Goal: Transaction & Acquisition: Purchase product/service

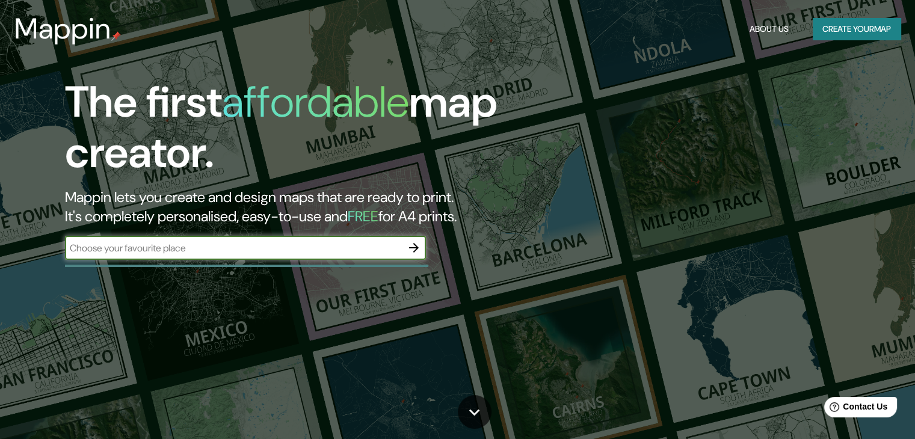
click at [176, 251] on input "text" at bounding box center [233, 248] width 337 height 14
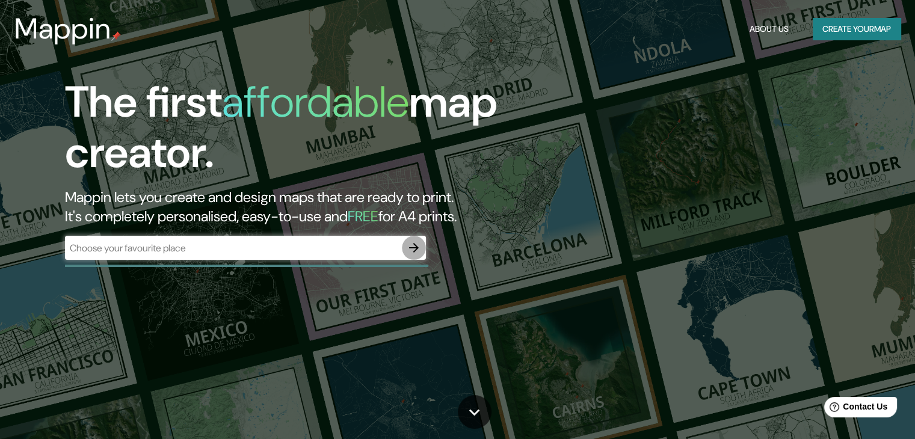
click at [409, 247] on icon "button" at bounding box center [414, 248] width 14 height 14
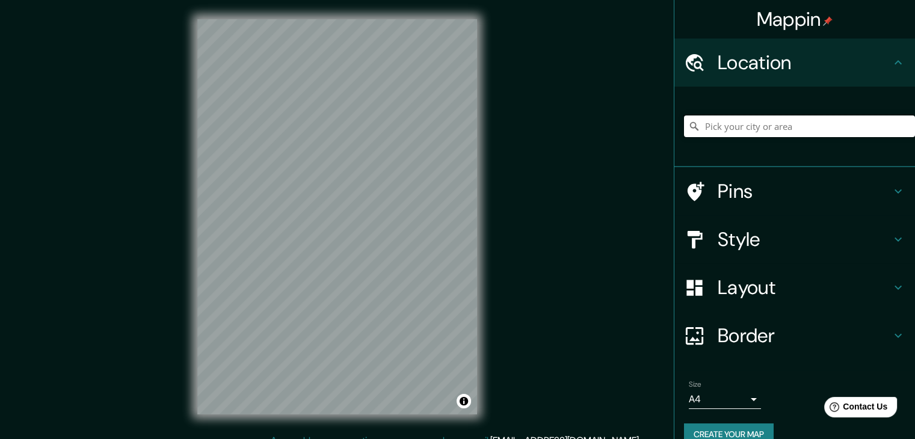
click at [717, 129] on input "Pick your city or area" at bounding box center [799, 127] width 231 height 22
click at [792, 118] on input "Pick your city or area" at bounding box center [799, 127] width 231 height 22
paste input "Caballeros de la Virgen El Retiro"
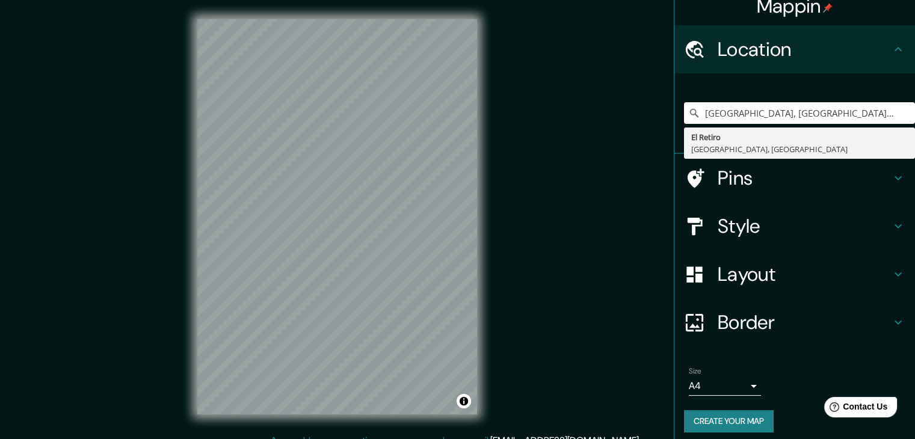
scroll to position [20, 0]
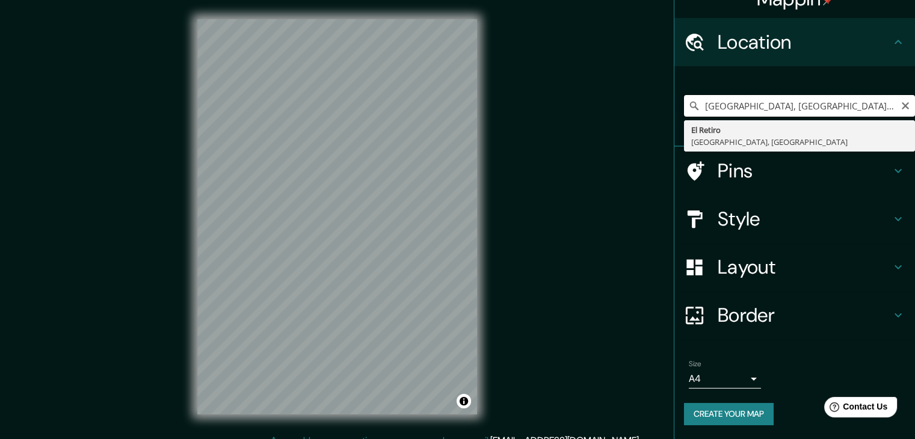
click at [904, 105] on input "[GEOGRAPHIC_DATA], [GEOGRAPHIC_DATA], [GEOGRAPHIC_DATA]" at bounding box center [799, 106] width 231 height 22
click at [903, 105] on input "[GEOGRAPHIC_DATA], [GEOGRAPHIC_DATA], [GEOGRAPHIC_DATA]" at bounding box center [799, 106] width 231 height 22
type input "[GEOGRAPHIC_DATA], [GEOGRAPHIC_DATA], [GEOGRAPHIC_DATA]"
click at [901, 108] on icon "Clear" at bounding box center [906, 106] width 10 height 10
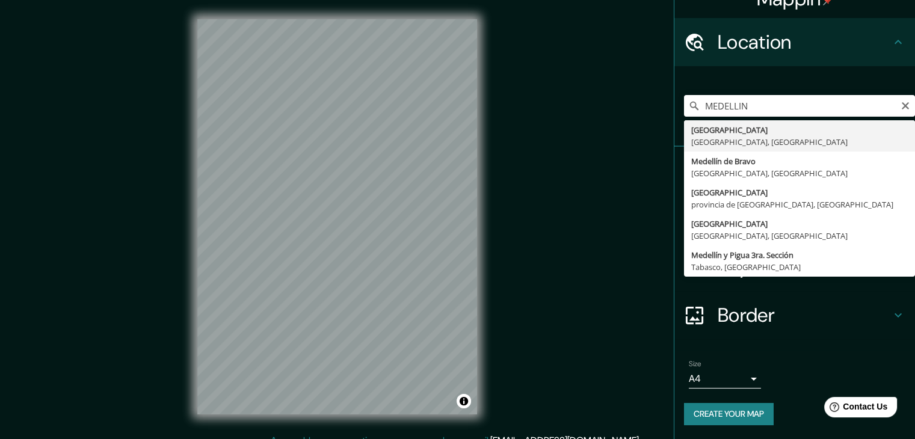
type input "[GEOGRAPHIC_DATA], [GEOGRAPHIC_DATA], [GEOGRAPHIC_DATA]"
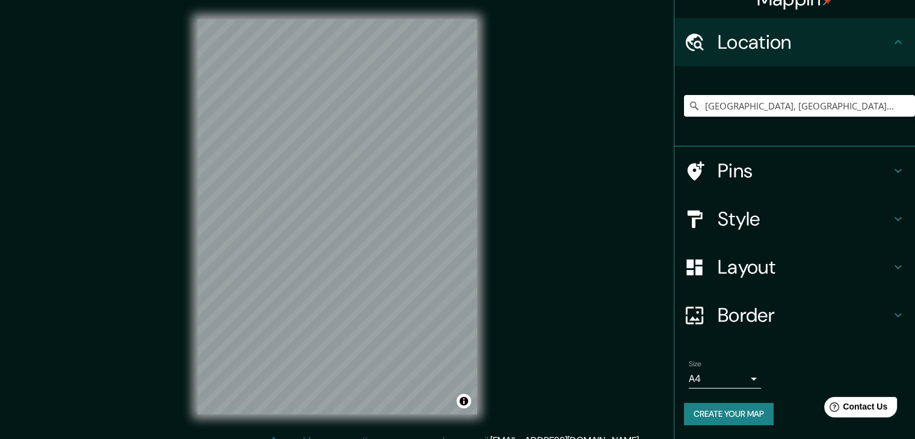
click at [871, 265] on h4 "Layout" at bounding box center [804, 267] width 173 height 24
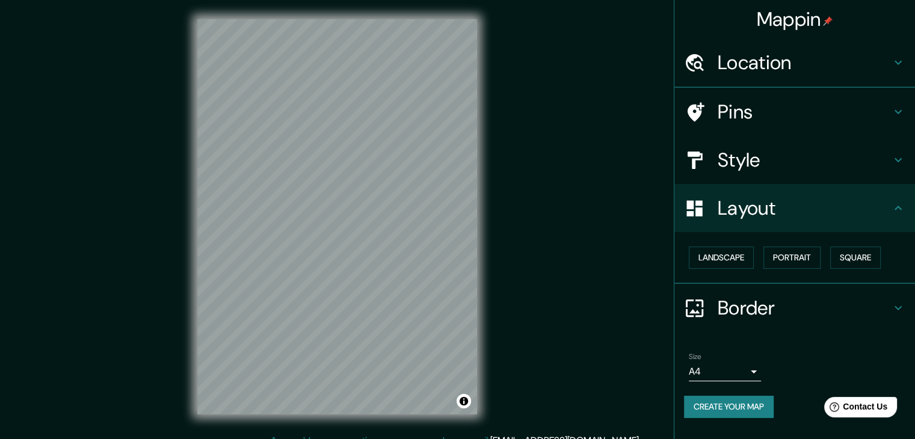
scroll to position [0, 0]
click at [754, 256] on button "Landscape" at bounding box center [721, 258] width 65 height 22
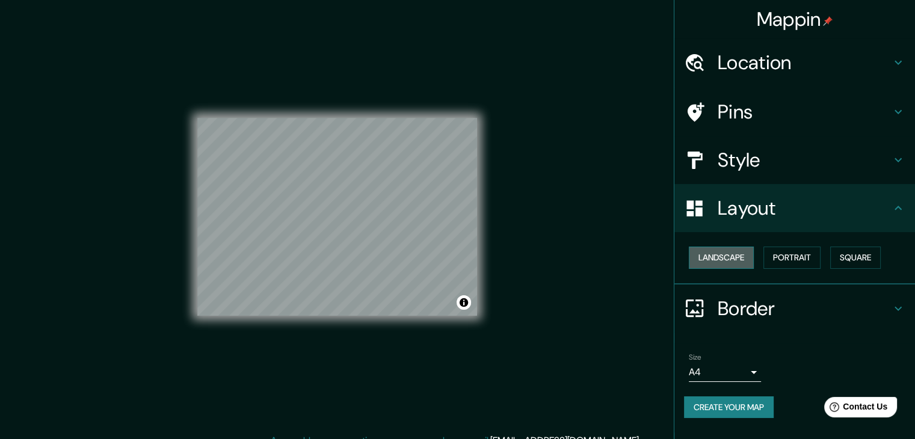
click at [748, 255] on button "Landscape" at bounding box center [721, 258] width 65 height 22
click at [797, 260] on button "Portrait" at bounding box center [791, 258] width 57 height 22
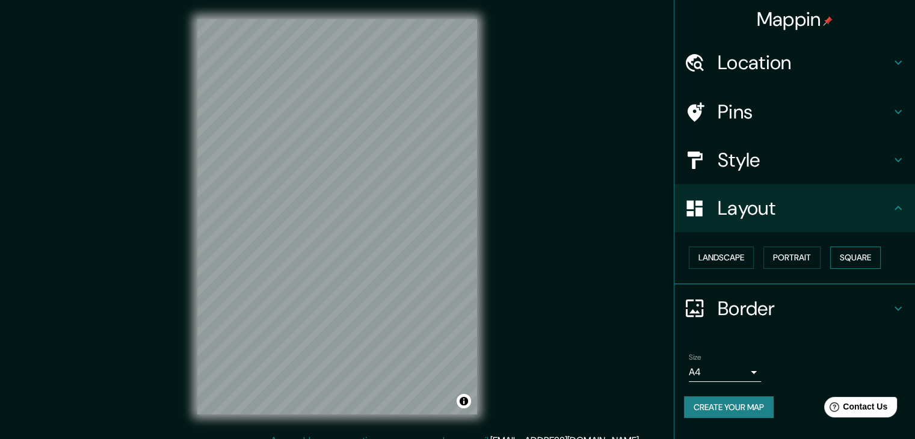
click at [869, 253] on button "Square" at bounding box center [855, 258] width 51 height 22
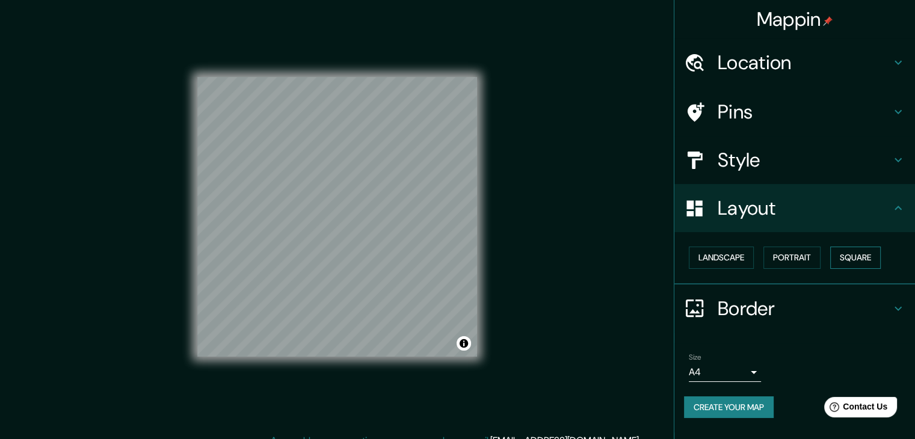
click at [869, 253] on button "Square" at bounding box center [855, 258] width 51 height 22
click at [807, 251] on button "Portrait" at bounding box center [791, 258] width 57 height 22
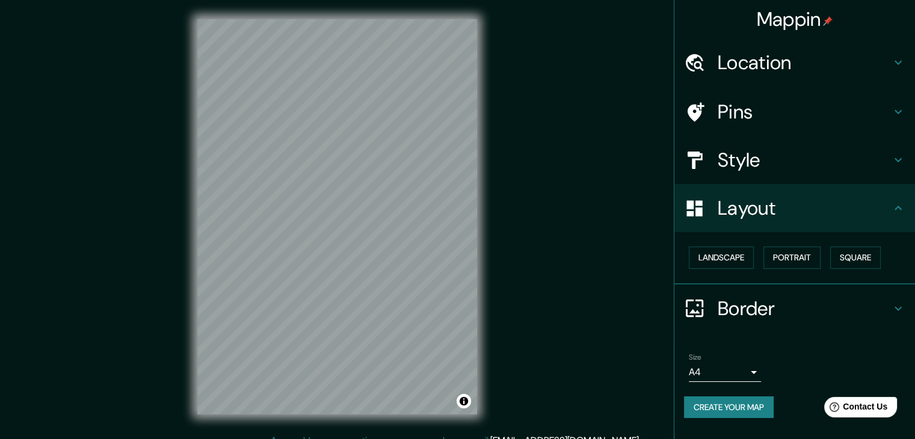
scroll to position [14, 0]
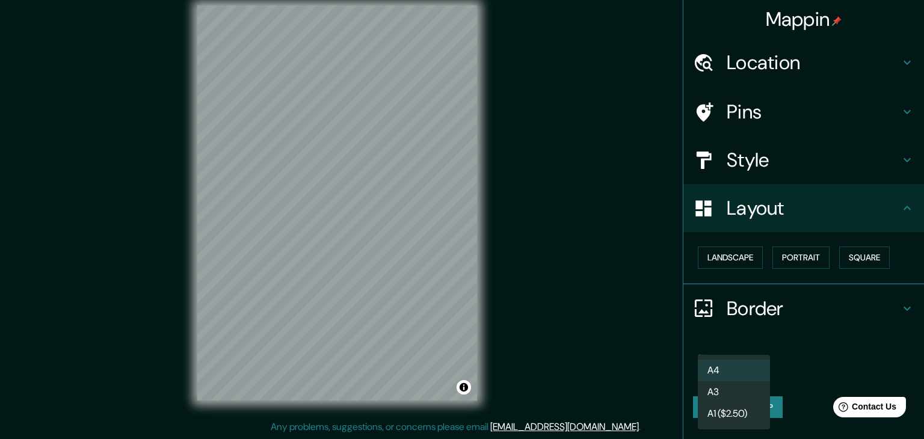
click at [748, 373] on body "Mappin Location [GEOGRAPHIC_DATA], [GEOGRAPHIC_DATA], [GEOGRAPHIC_DATA] Pins St…" at bounding box center [462, 205] width 924 height 439
click at [753, 362] on li "A4" at bounding box center [734, 371] width 72 height 22
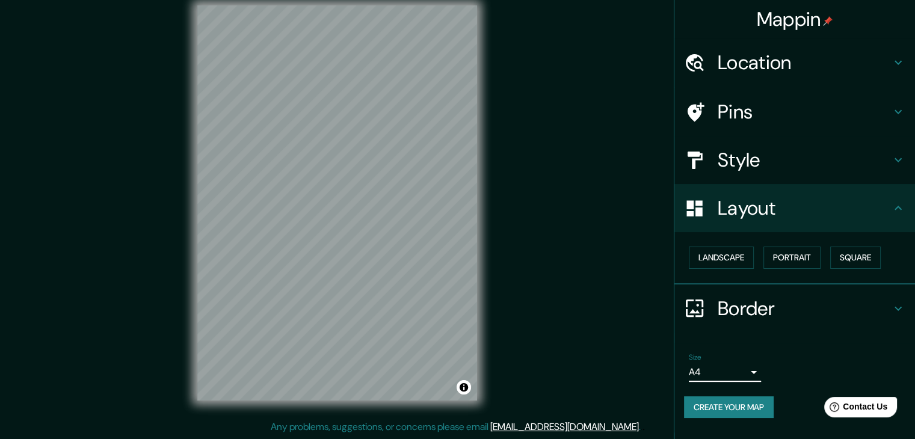
click at [768, 156] on h4 "Style" at bounding box center [804, 160] width 173 height 24
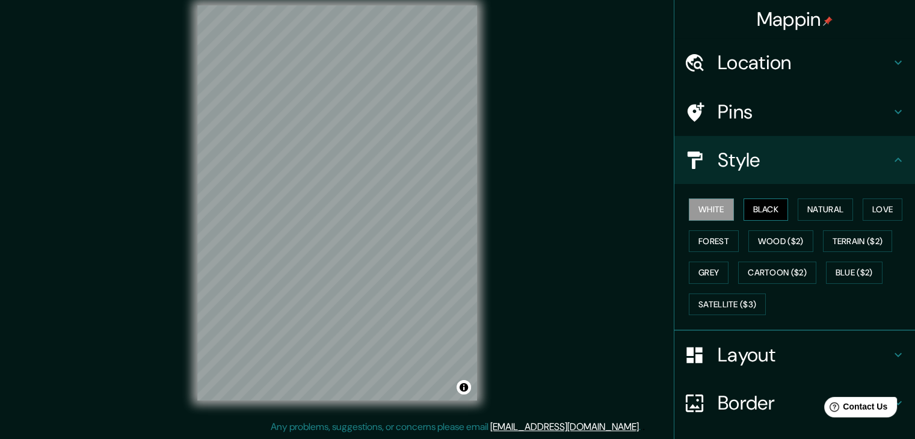
click at [758, 211] on button "Black" at bounding box center [766, 210] width 45 height 22
click at [828, 210] on button "Natural" at bounding box center [825, 210] width 55 height 22
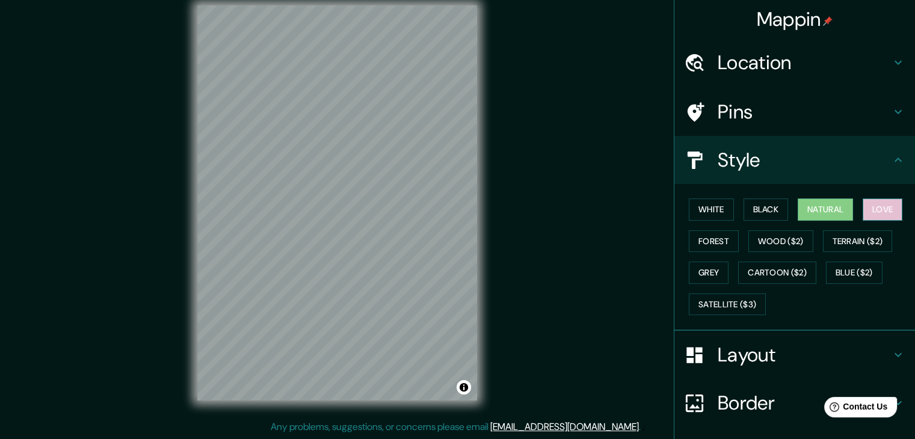
click at [883, 213] on button "Love" at bounding box center [883, 210] width 40 height 22
click at [817, 213] on button "Natural" at bounding box center [825, 210] width 55 height 22
click at [846, 240] on button "Terrain ($2)" at bounding box center [858, 241] width 70 height 22
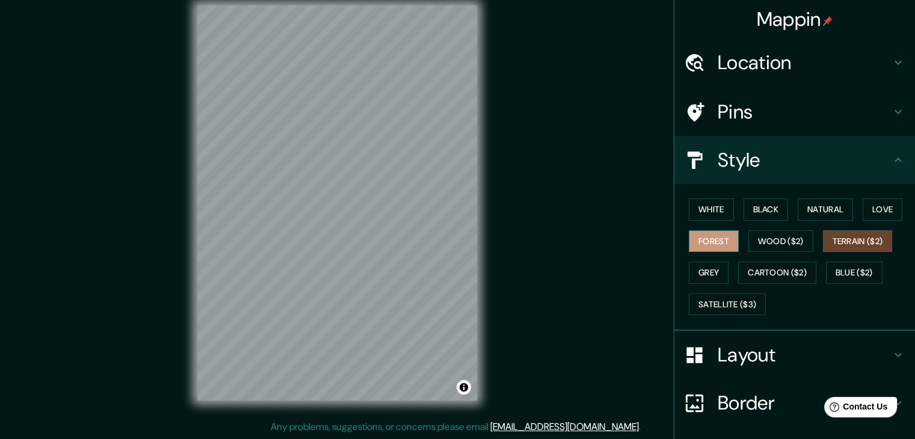
click at [711, 243] on button "Forest" at bounding box center [714, 241] width 50 height 22
click at [405, 238] on div at bounding box center [408, 239] width 10 height 10
click at [768, 215] on button "Black" at bounding box center [766, 210] width 45 height 22
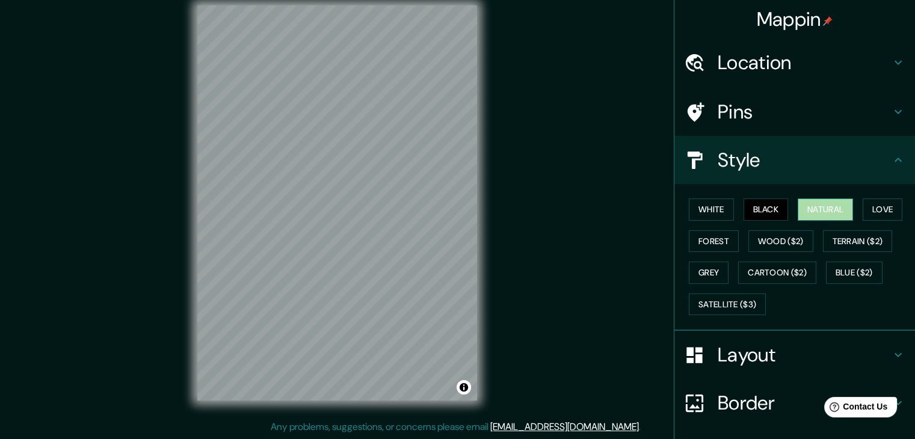
click at [818, 208] on button "Natural" at bounding box center [825, 210] width 55 height 22
click at [877, 208] on button "Love" at bounding box center [883, 210] width 40 height 22
click at [819, 207] on button "Natural" at bounding box center [825, 210] width 55 height 22
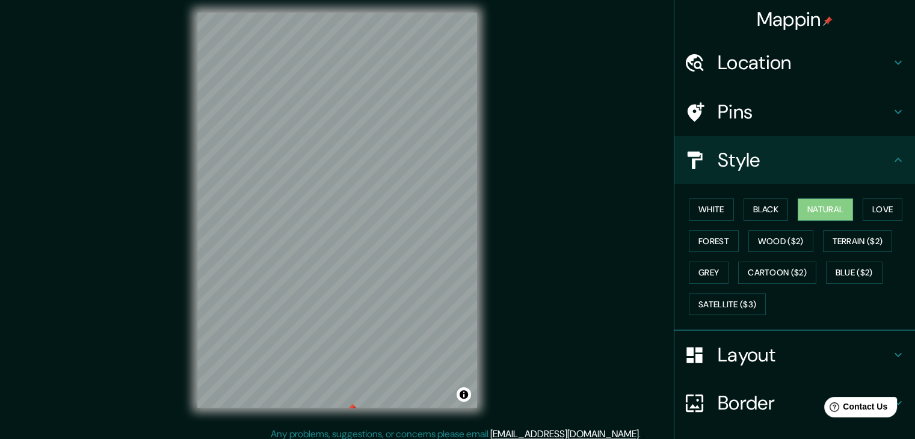
scroll to position [0, 0]
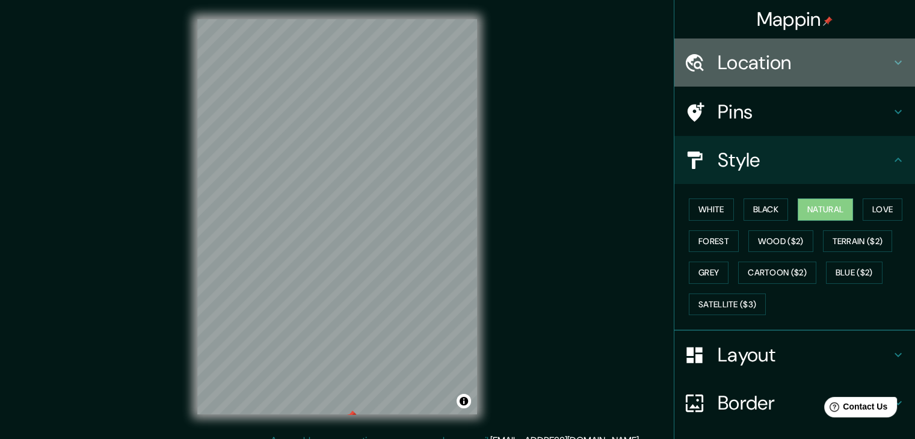
click at [891, 68] on icon at bounding box center [898, 62] width 14 height 14
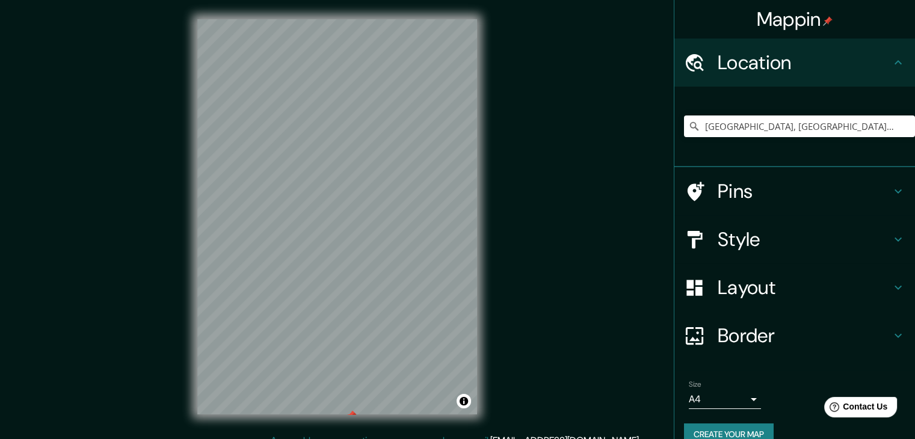
click at [895, 63] on icon at bounding box center [898, 62] width 7 height 4
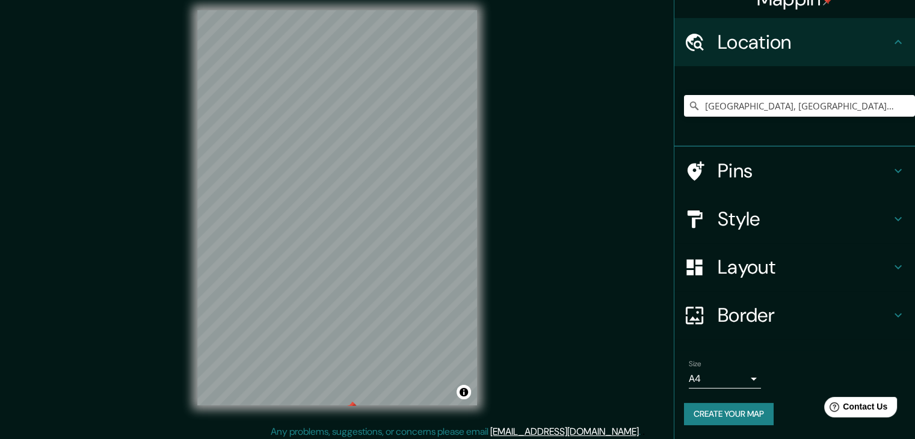
scroll to position [14, 0]
